Goal: Information Seeking & Learning: Understand process/instructions

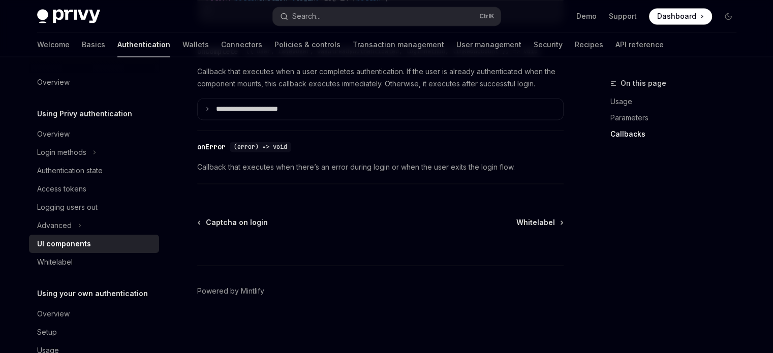
scroll to position [1594, 0]
click at [53, 189] on div "Access tokens" at bounding box center [61, 189] width 49 height 12
type textarea "*"
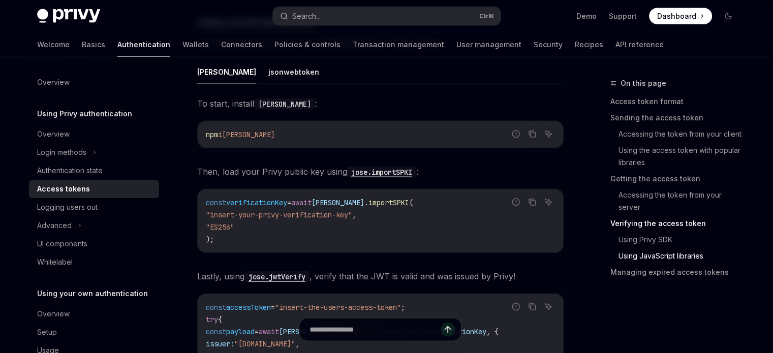
scroll to position [2271, 0]
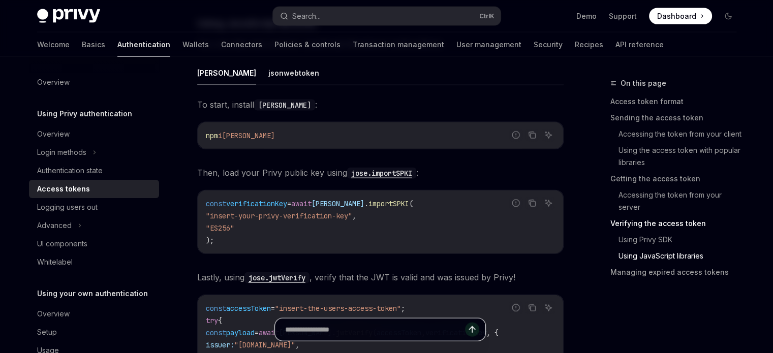
click at [330, 325] on input "text" at bounding box center [375, 329] width 180 height 22
type input "**********"
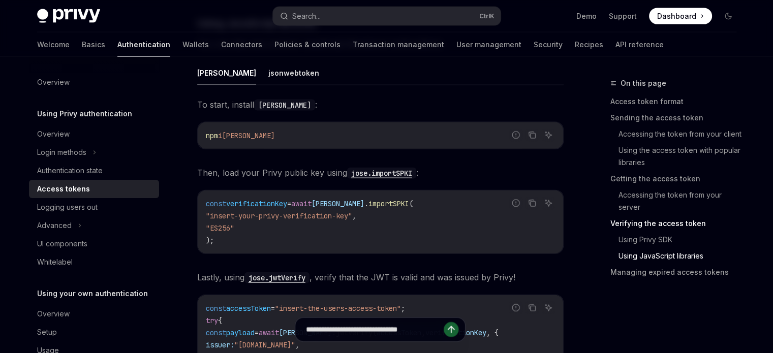
type textarea "*"
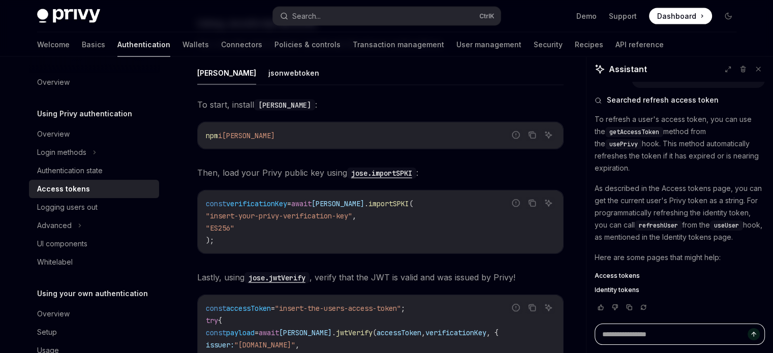
scroll to position [40, 0]
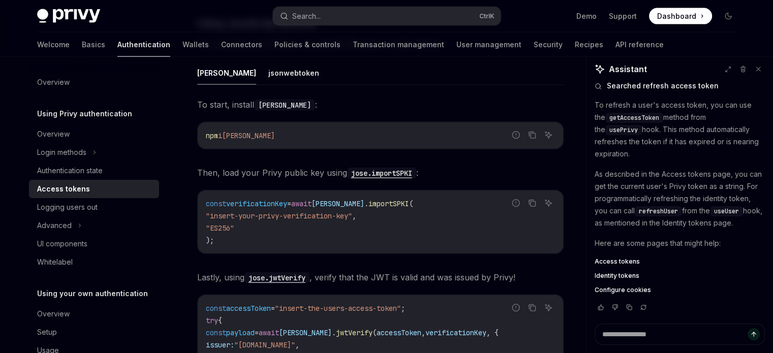
click at [616, 277] on span "Identity tokens" at bounding box center [617, 276] width 45 height 8
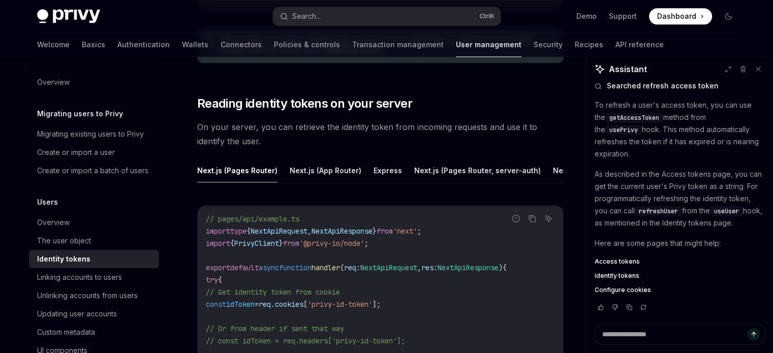
scroll to position [1321, 0]
click at [342, 164] on button "Next.js (App Router)" at bounding box center [326, 171] width 72 height 24
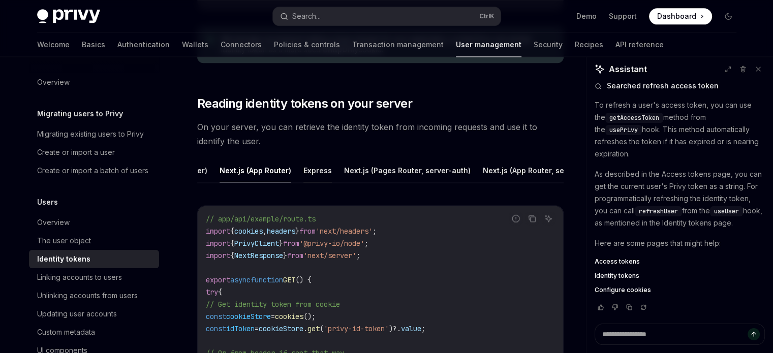
scroll to position [0, 71]
click at [393, 173] on button "Next.js (Pages Router, server-auth)" at bounding box center [407, 171] width 127 height 24
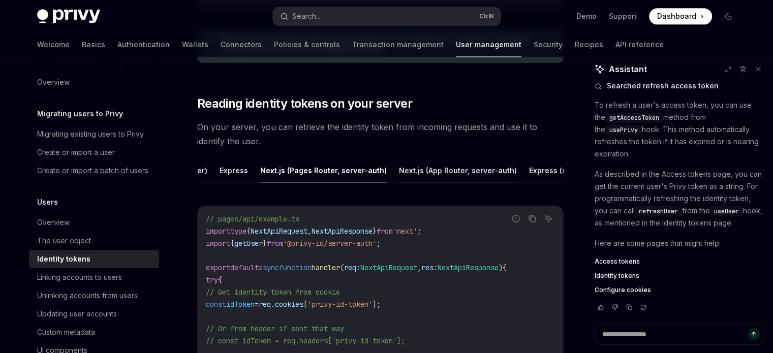
scroll to position [0, 154]
click at [459, 166] on button "Next.js (App Router, server-auth)" at bounding box center [457, 171] width 118 height 24
type textarea "*"
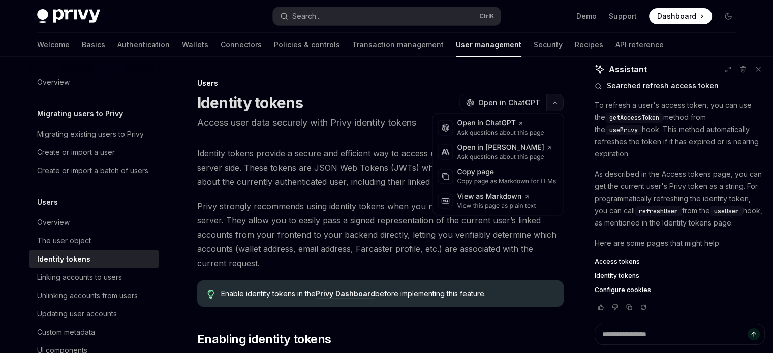
click at [548, 106] on button "button" at bounding box center [554, 102] width 17 height 17
click at [500, 176] on div "Copy page" at bounding box center [506, 172] width 99 height 10
click at [553, 102] on icon "button" at bounding box center [555, 103] width 12 height 4
click at [531, 130] on div "Ask questions about this page" at bounding box center [500, 133] width 87 height 8
